Goal: Information Seeking & Learning: Compare options

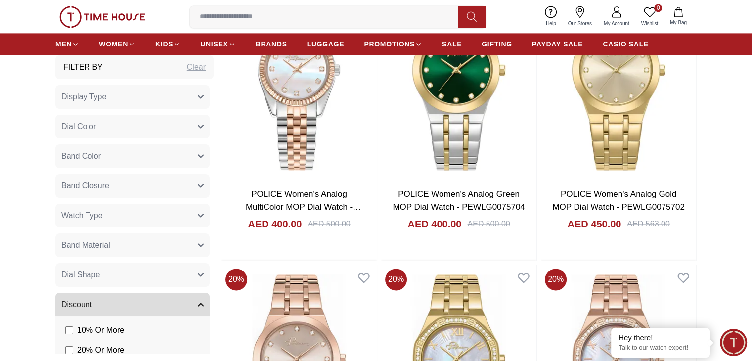
scroll to position [1435, 0]
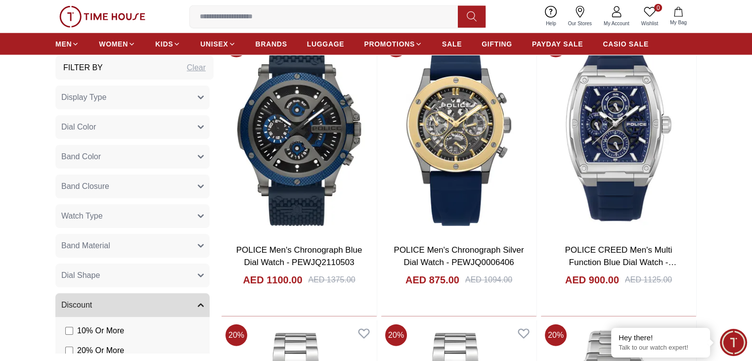
scroll to position [2672, 0]
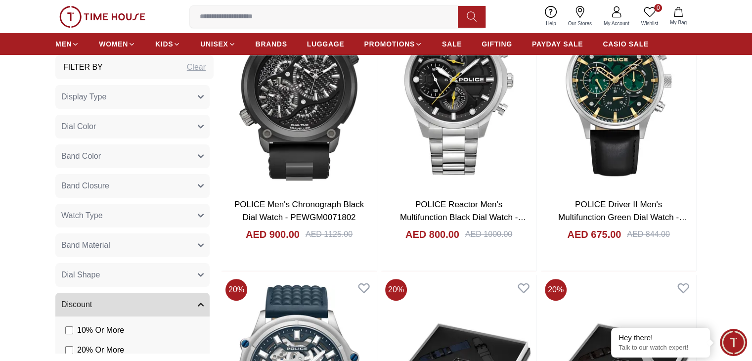
scroll to position [3958, 0]
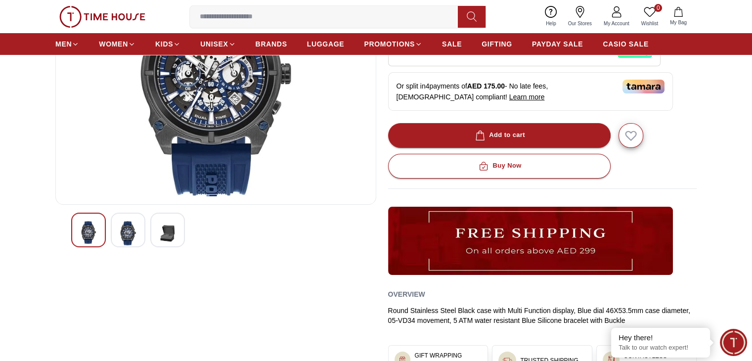
scroll to position [99, 0]
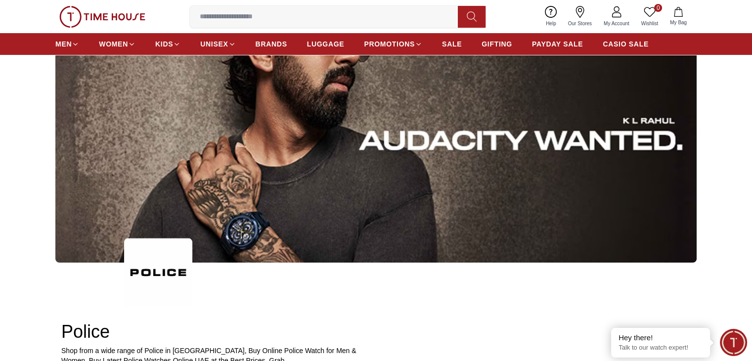
scroll to position [1403, 0]
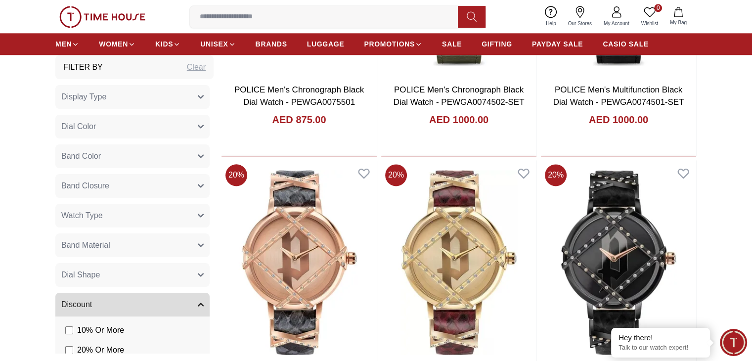
scroll to position [4914, 0]
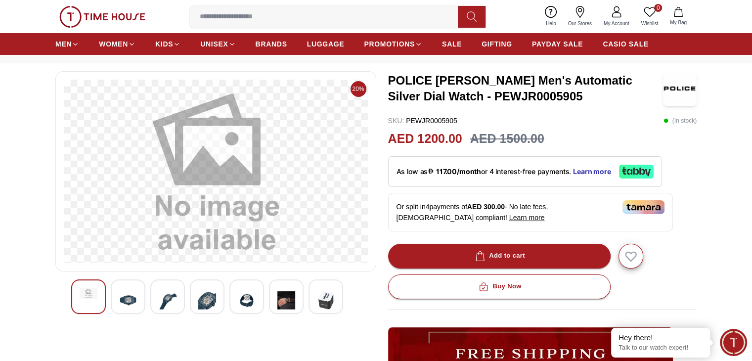
scroll to position [99, 0]
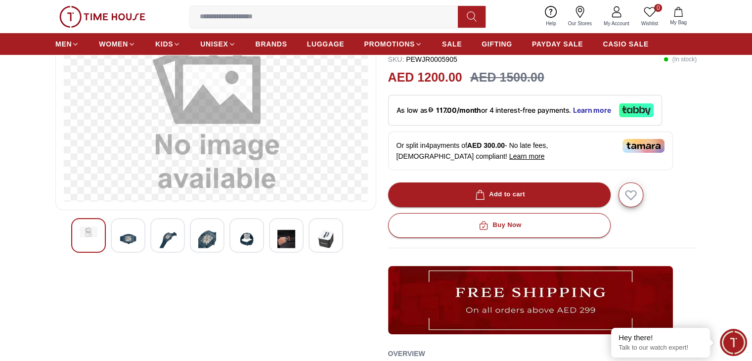
click at [203, 239] on img at bounding box center [207, 239] width 18 height 24
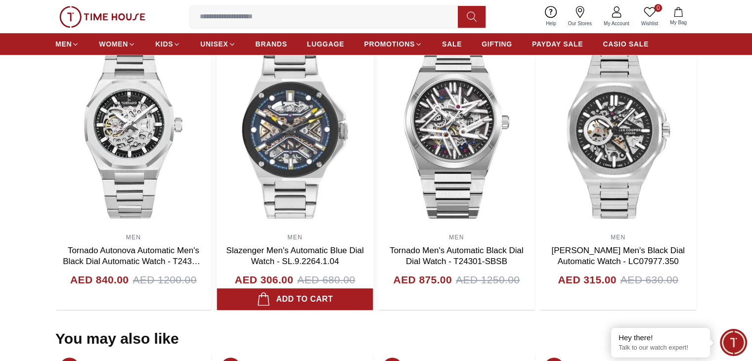
scroll to position [643, 0]
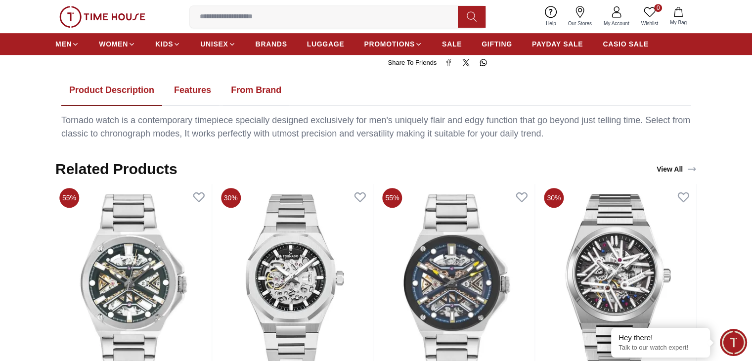
scroll to position [544, 0]
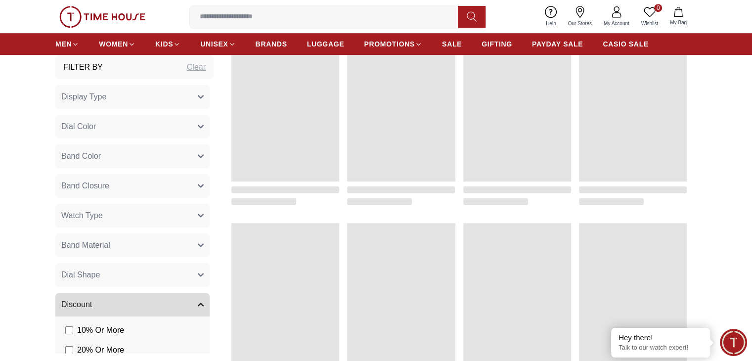
scroll to position [1403, 0]
